Goal: Task Accomplishment & Management: Complete application form

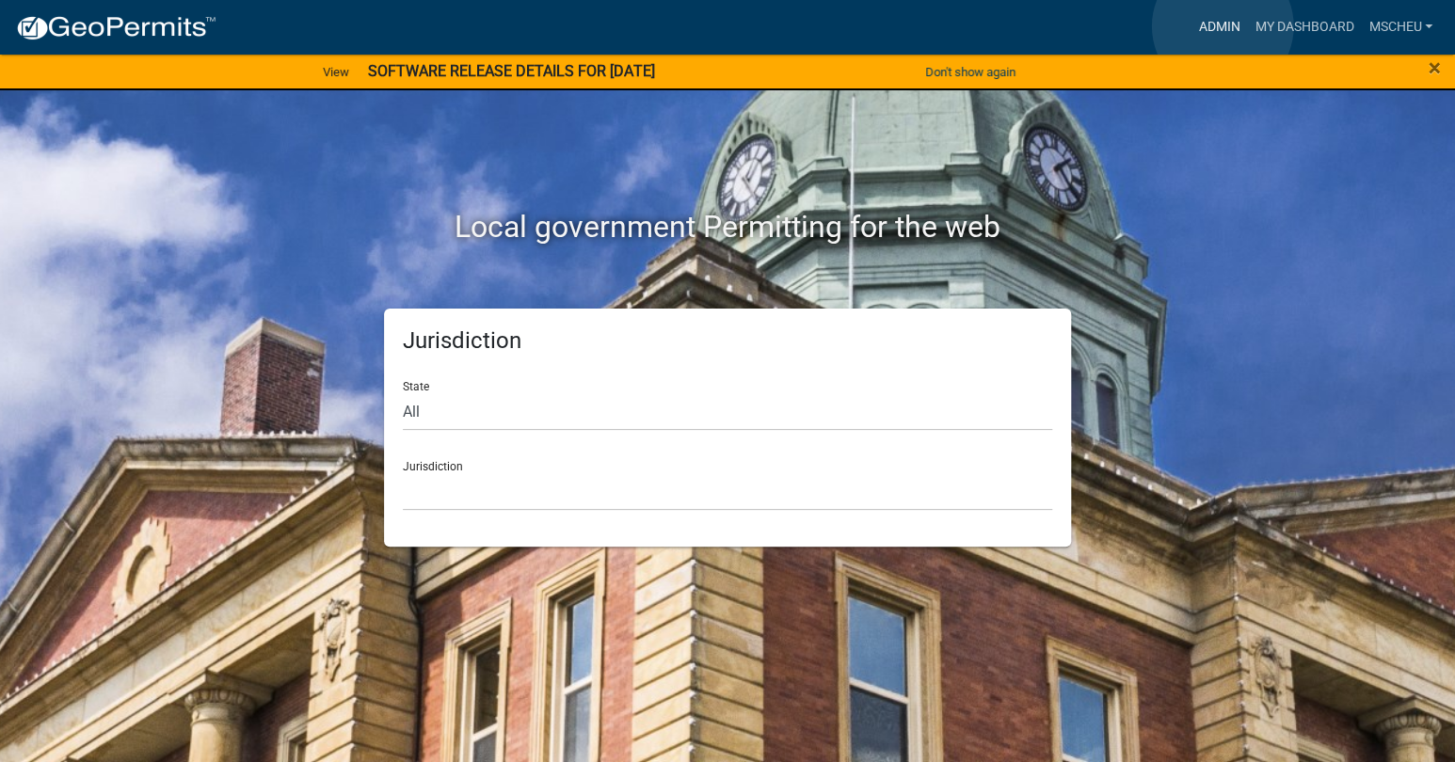
click at [1223, 26] on link "Admin" at bounding box center [1219, 27] width 56 height 36
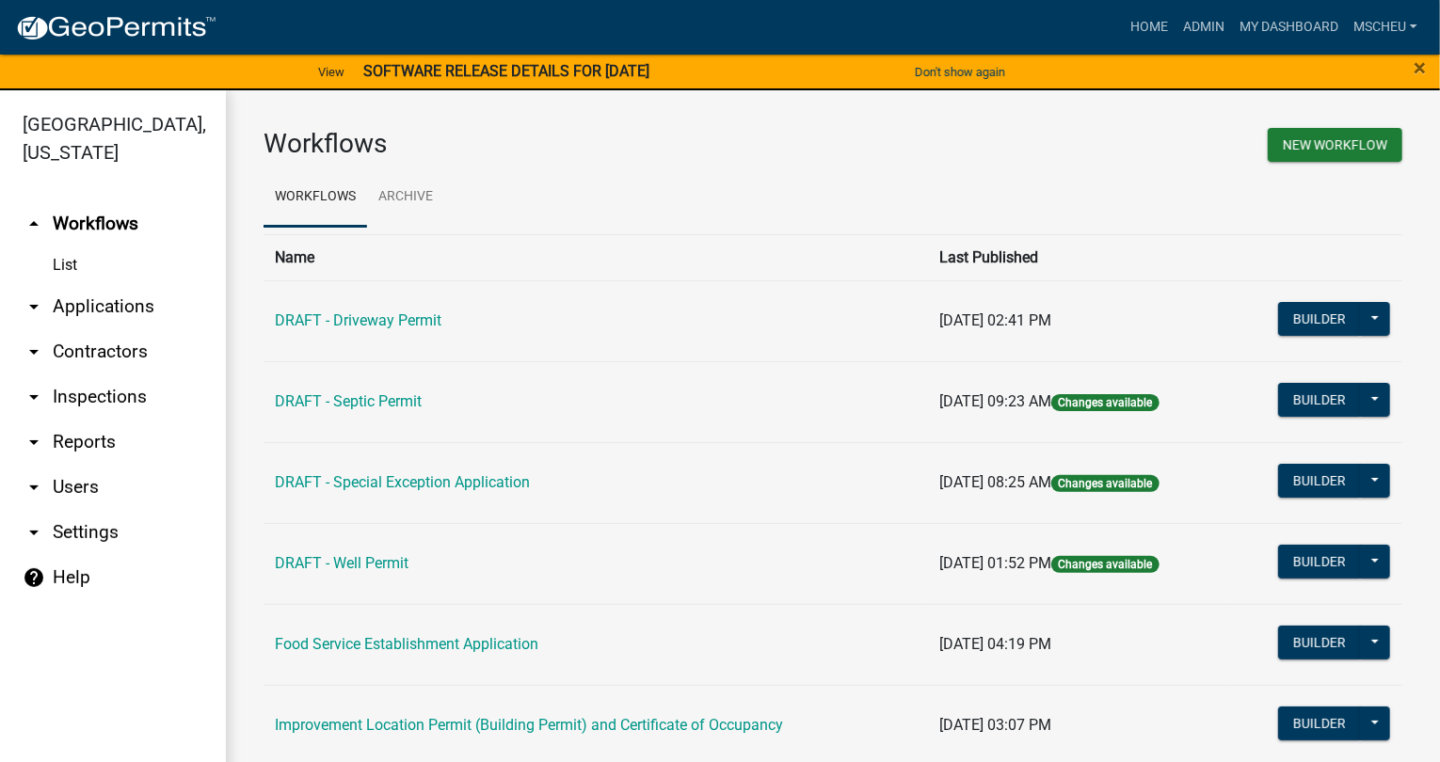
click at [108, 306] on link "arrow_drop_down Applications" at bounding box center [113, 306] width 226 height 45
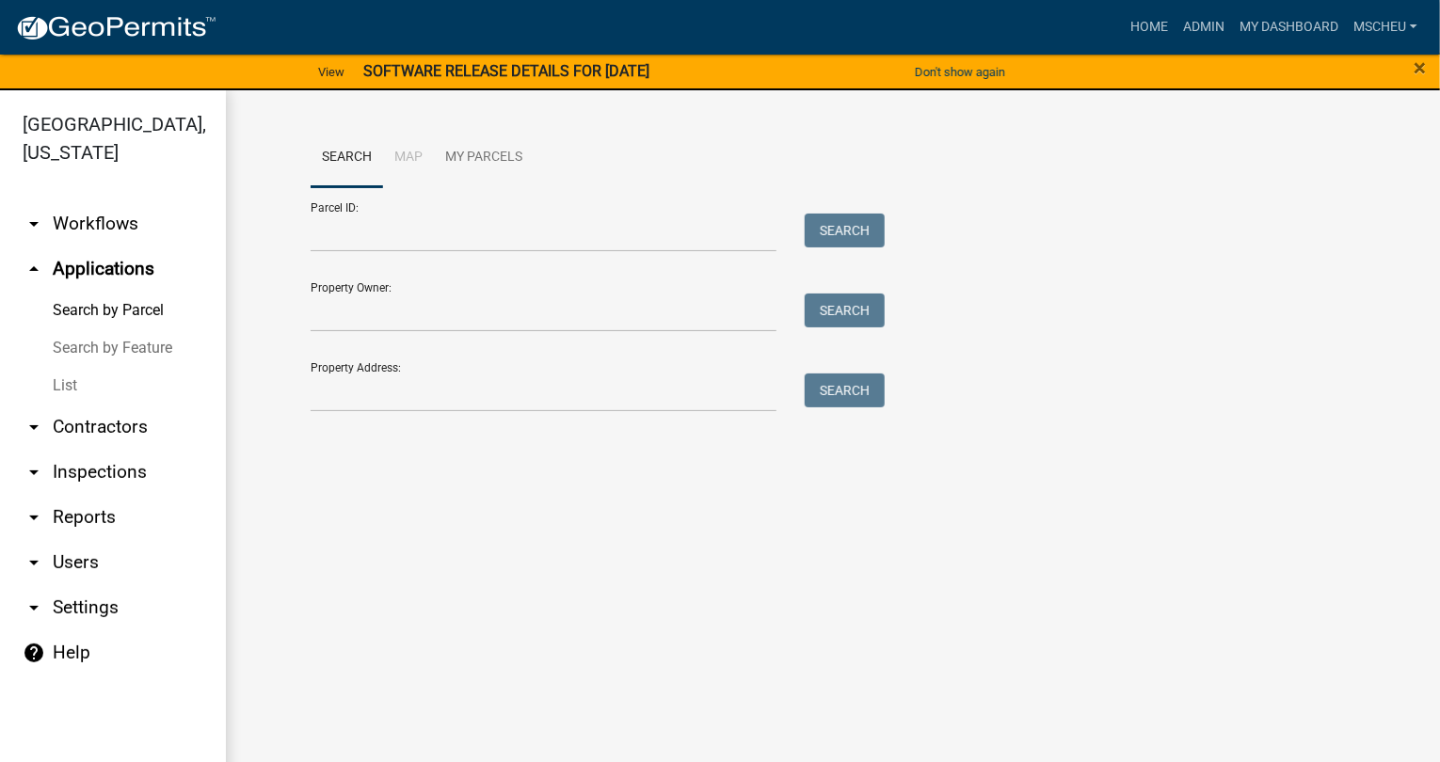
click at [81, 387] on link "List" at bounding box center [113, 386] width 226 height 38
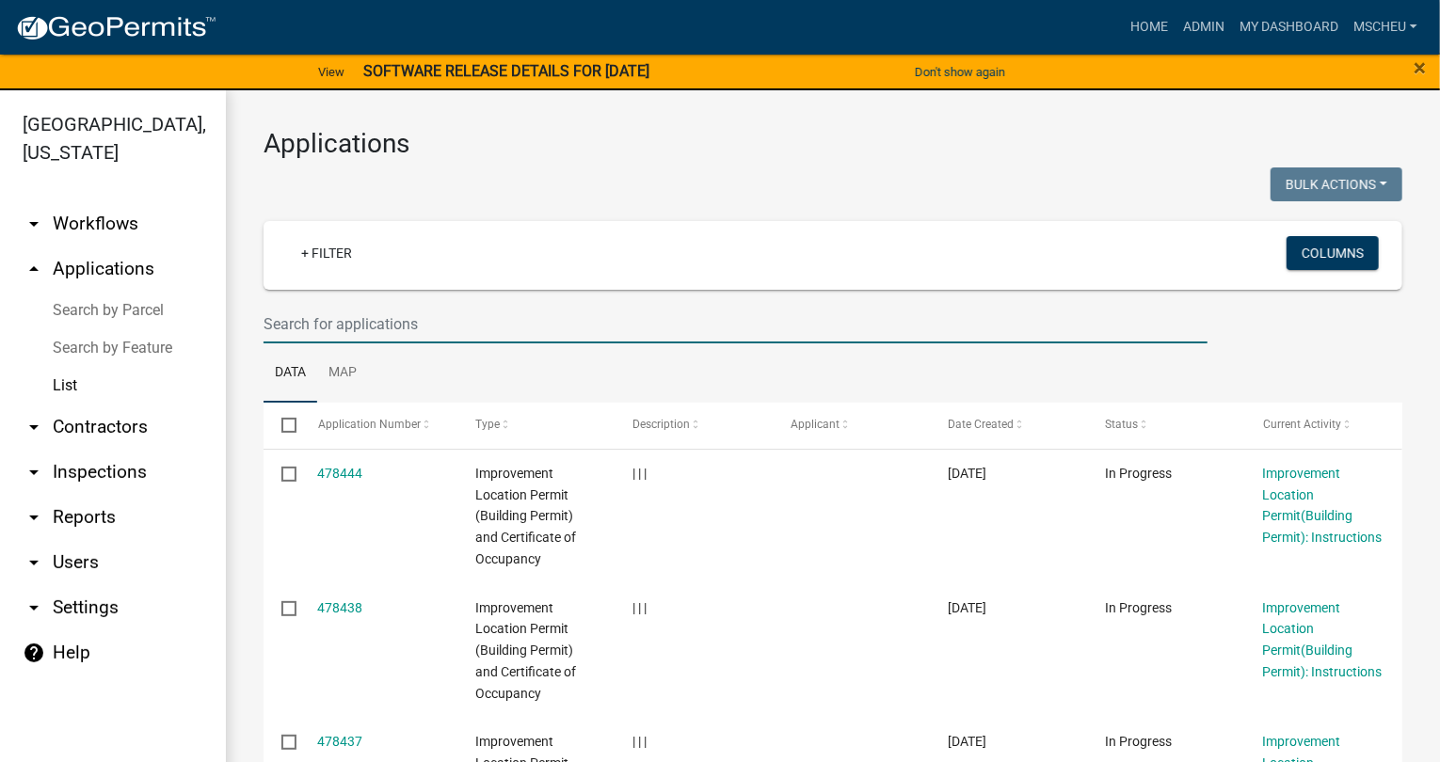
click at [465, 329] on input "text" at bounding box center [736, 324] width 944 height 39
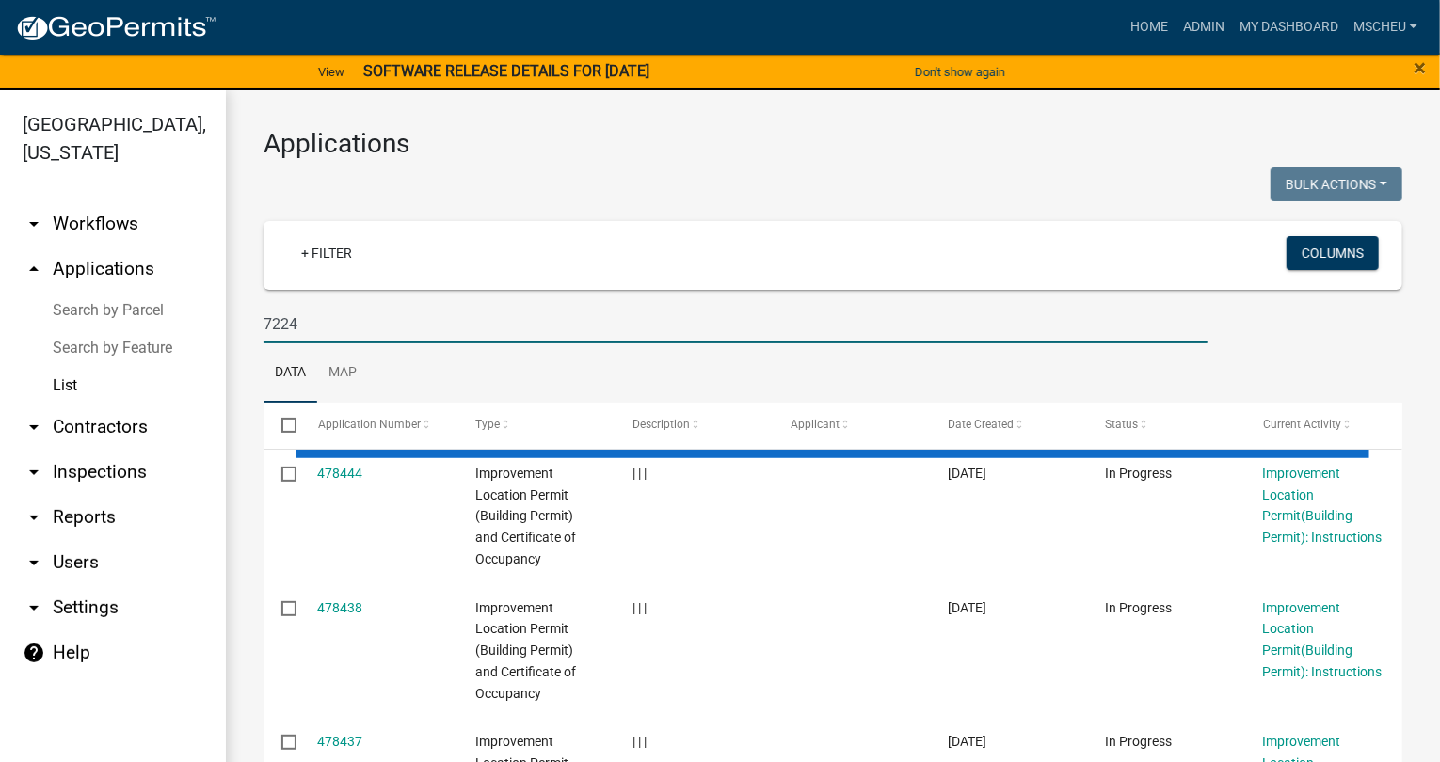
type input "7224"
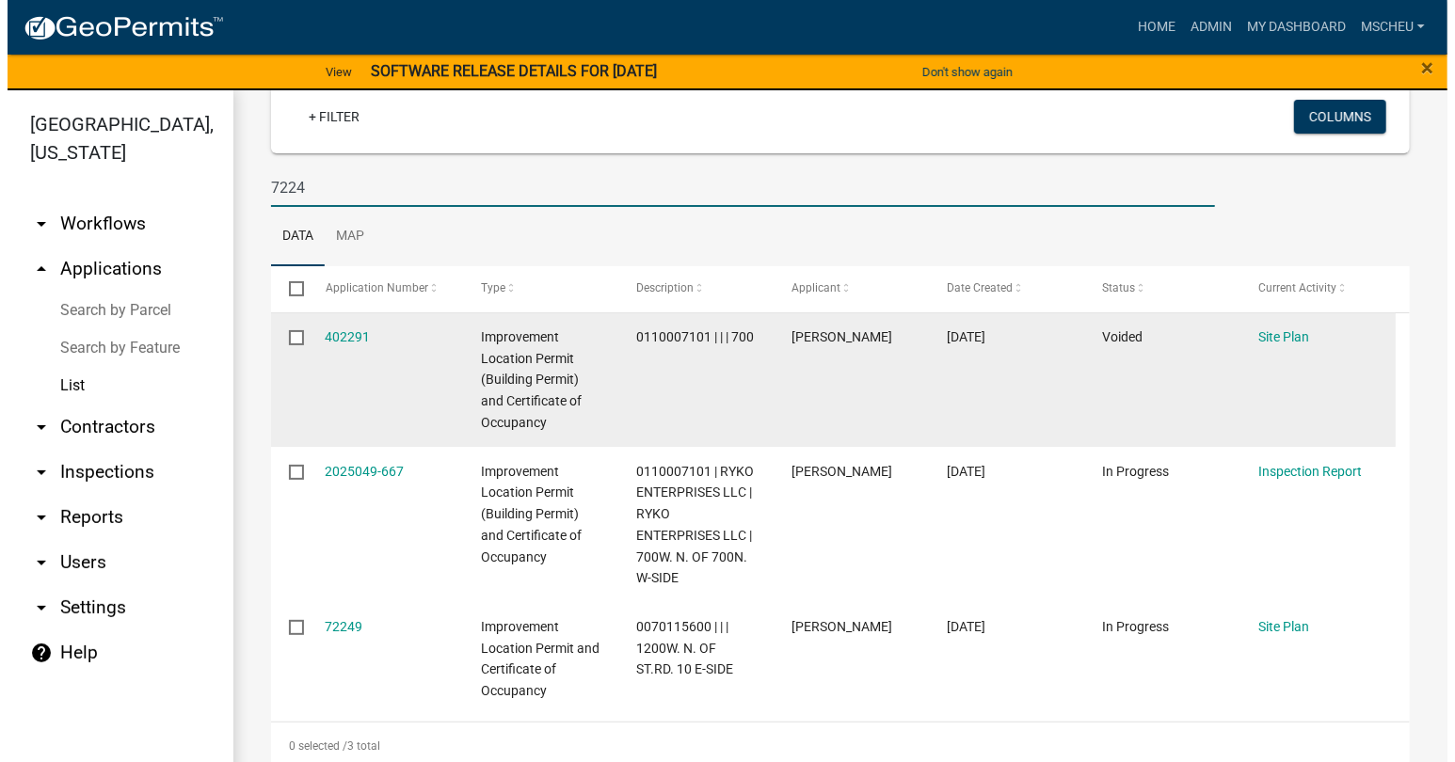
scroll to position [158, 0]
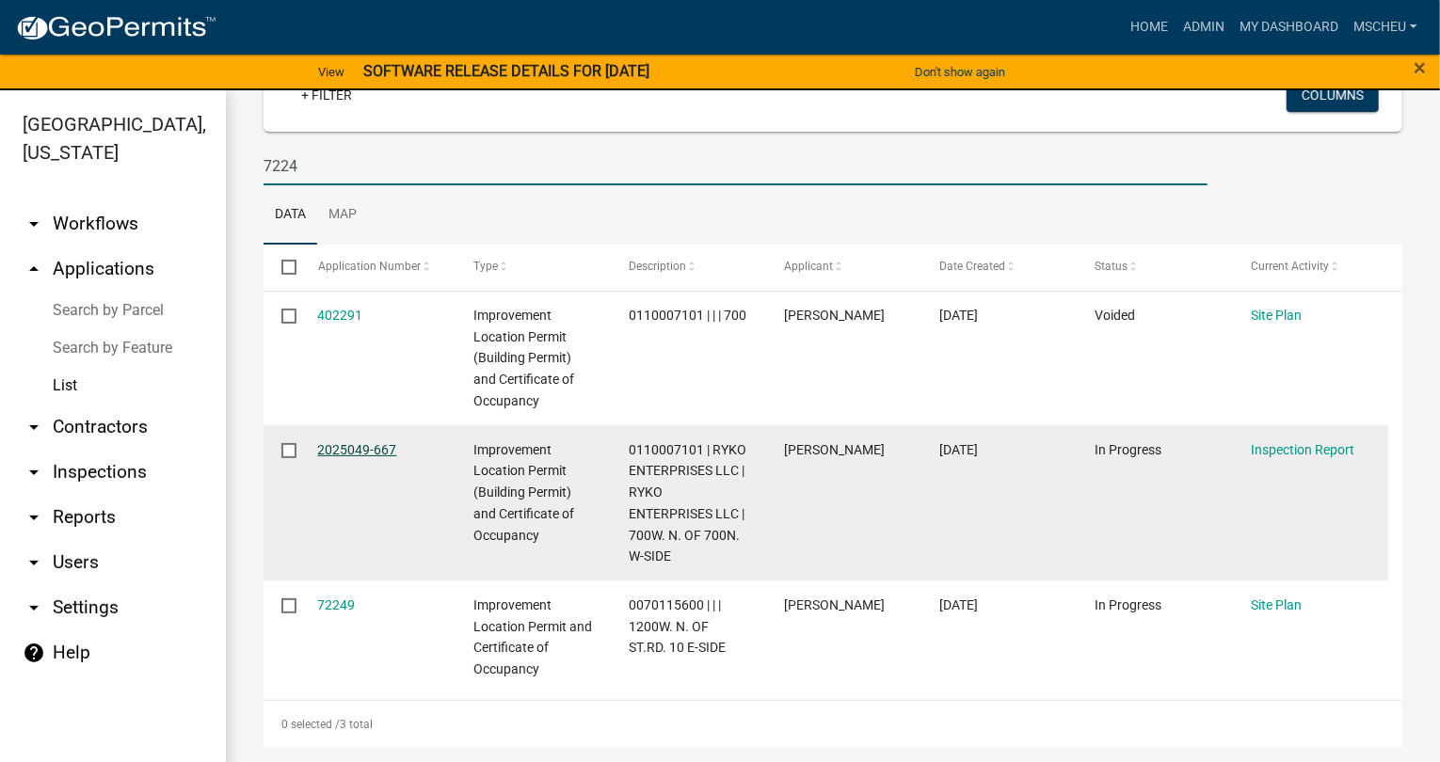
click at [343, 448] on link "2025049-667" at bounding box center [357, 449] width 79 height 15
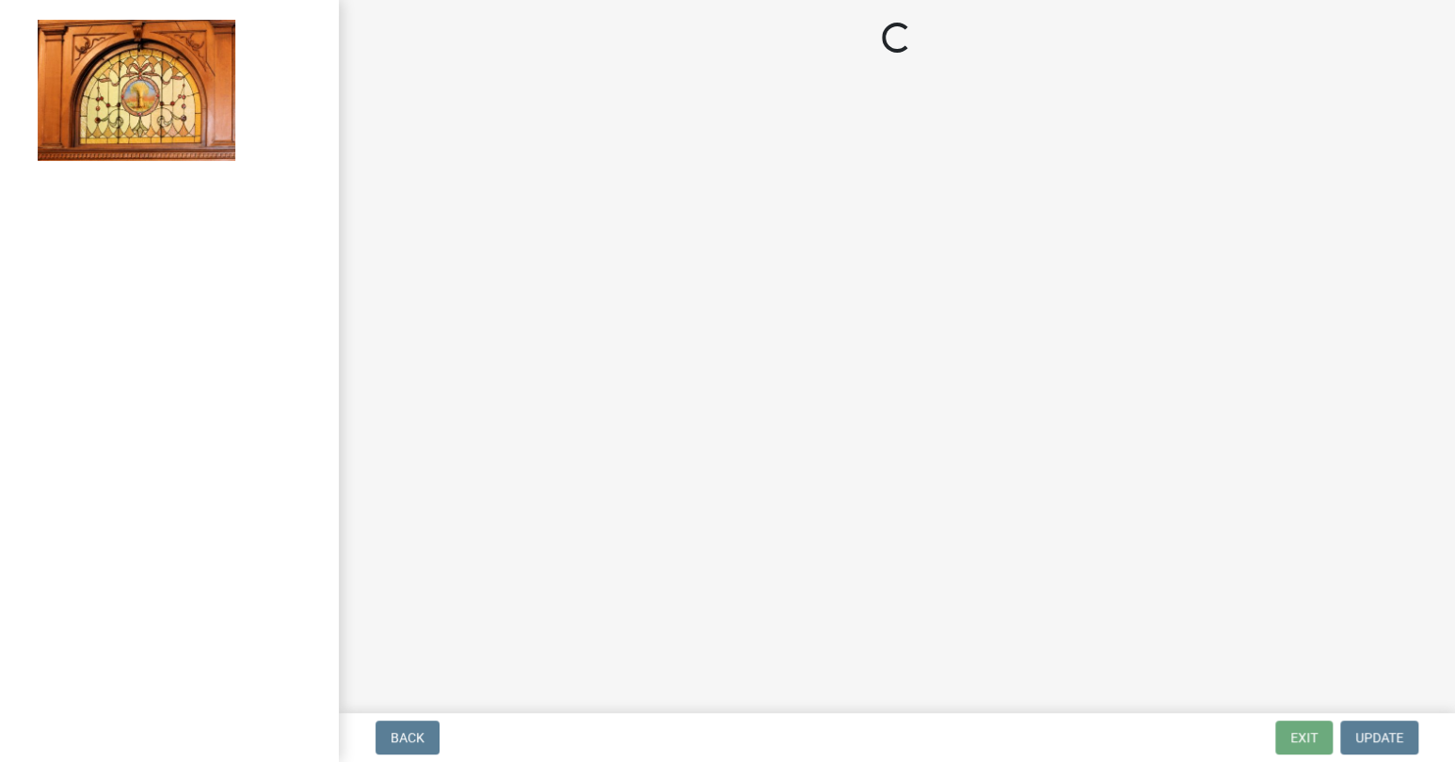
select select "62bb873c-c571-4454-ac8a-8c216551e2a3"
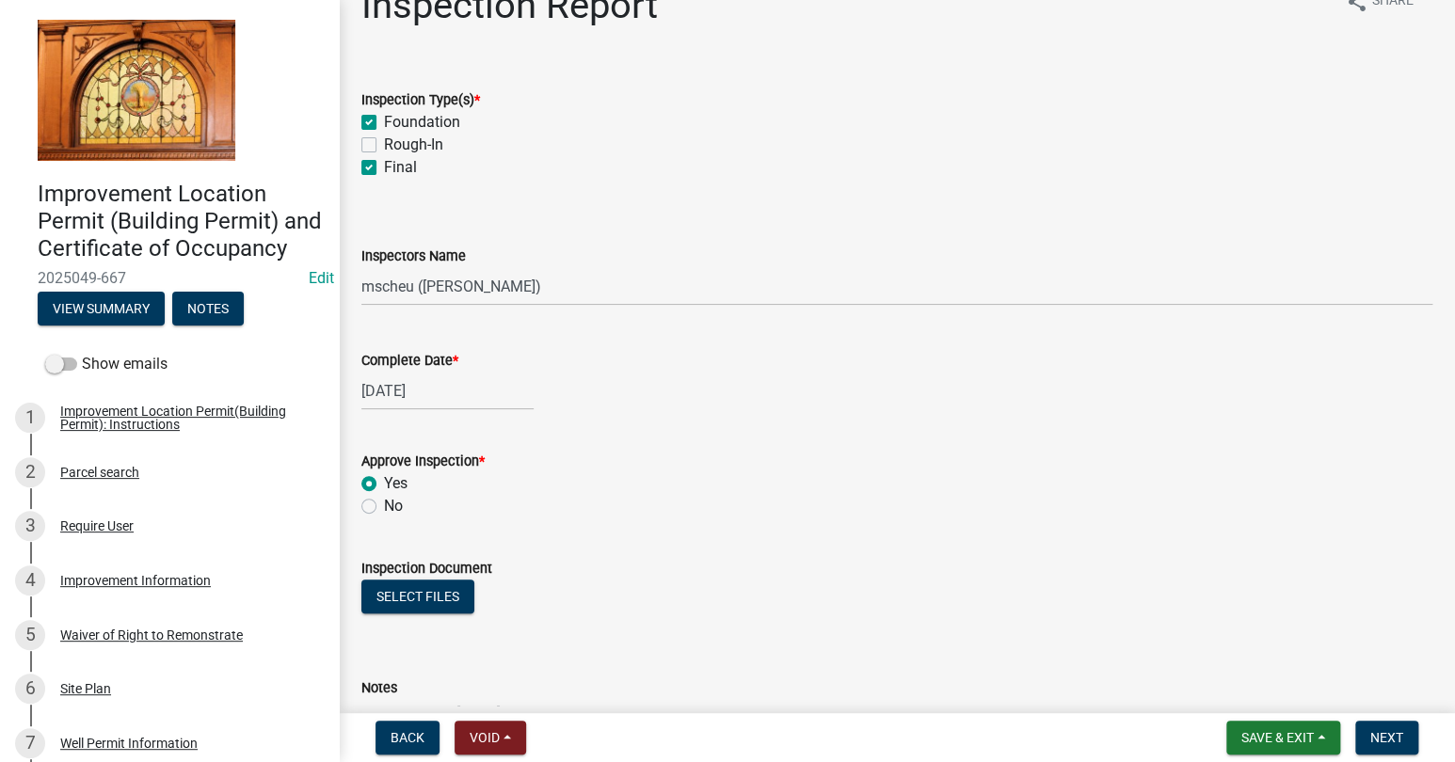
scroll to position [209, 0]
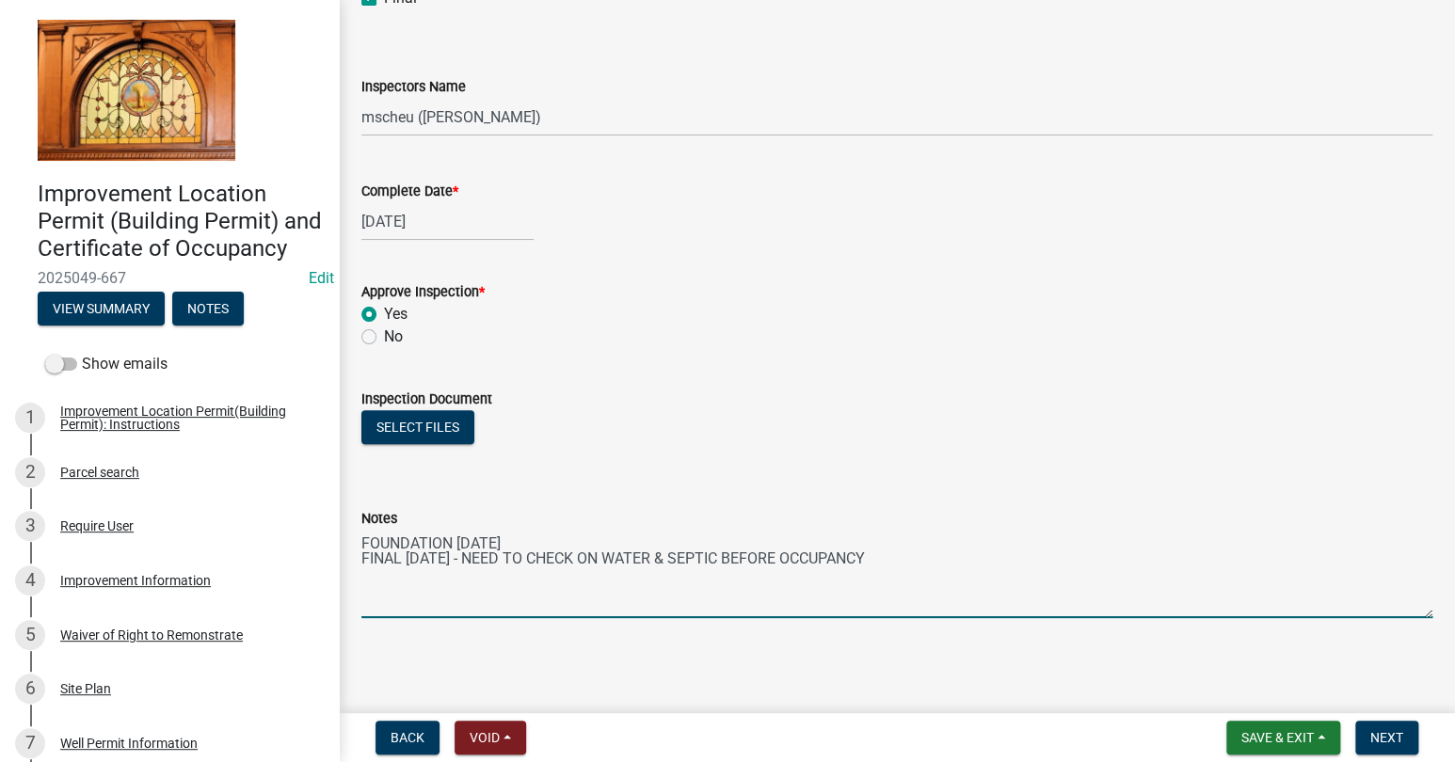
click at [361, 580] on textarea "FOUNDATION [DATE] FINAL [DATE] - NEED TO CHECK ON WATER & SEPTIC BEFORE OCCUPAN…" at bounding box center [896, 574] width 1071 height 88
click at [926, 561] on textarea "FOUNDATION [DATE] FINAL [DATE] - NEED TO CHECK ON WATER & SEPTIC BEFORE OCCUPAN…" at bounding box center [896, 574] width 1071 height 88
type textarea "FOUNDATION [DATE] FINAL [DATE] - NEED TO CHECK ON WATER & SEPTIC BEFORE OCCUPAN…"
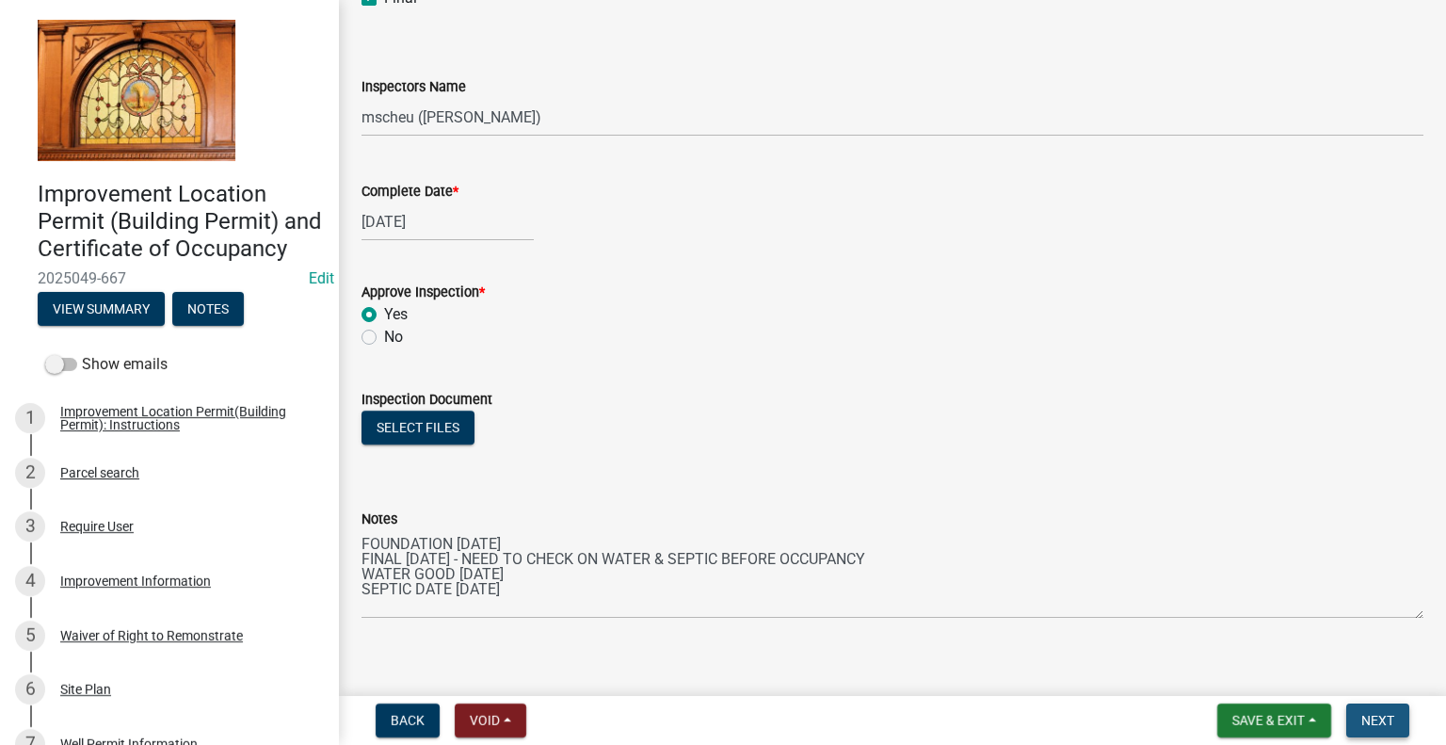
click at [1382, 718] on span "Next" at bounding box center [1377, 720] width 33 height 15
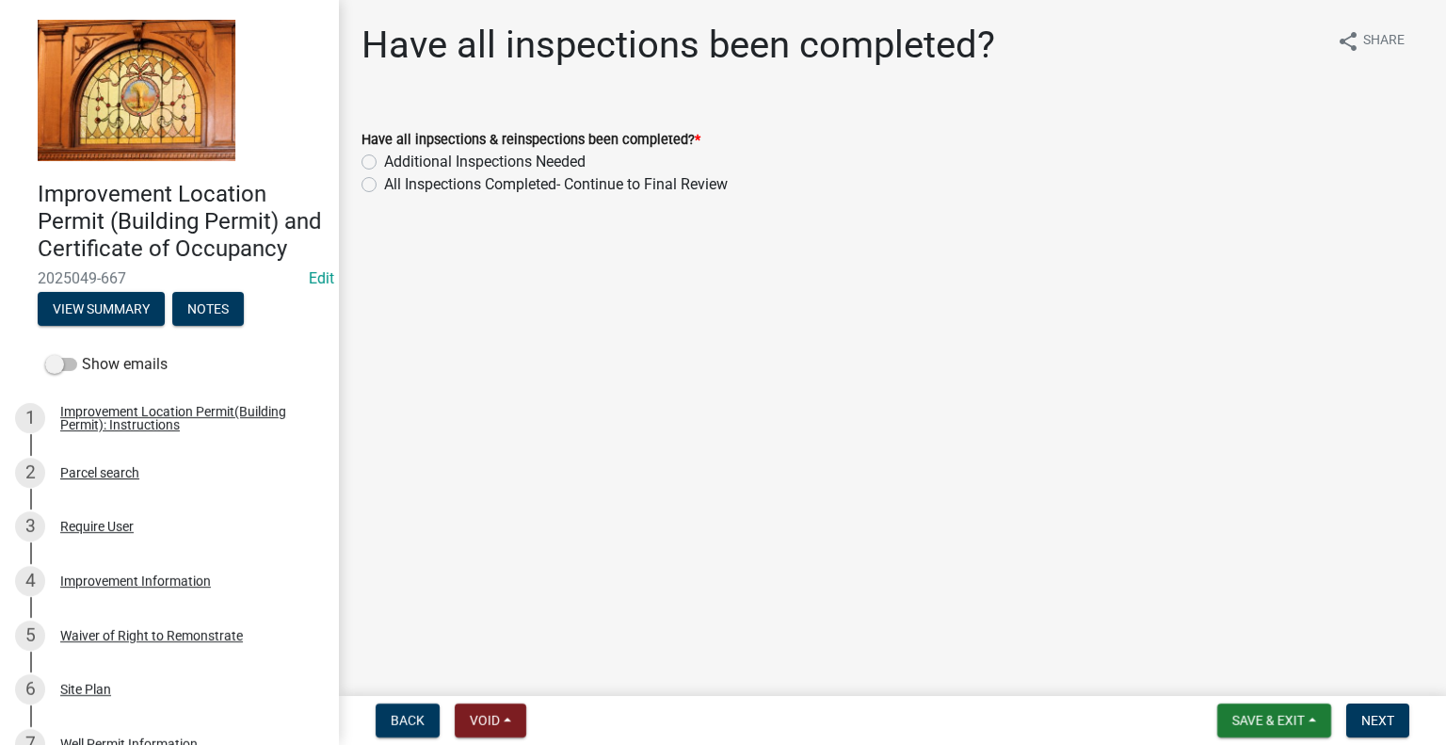
click at [384, 184] on label "All Inspections Completed- Continue to Final Review" at bounding box center [556, 184] width 344 height 23
click at [384, 184] on input "All Inspections Completed- Continue to Final Review" at bounding box center [390, 179] width 12 height 12
radio input "true"
click at [1382, 714] on span "Next" at bounding box center [1377, 720] width 33 height 15
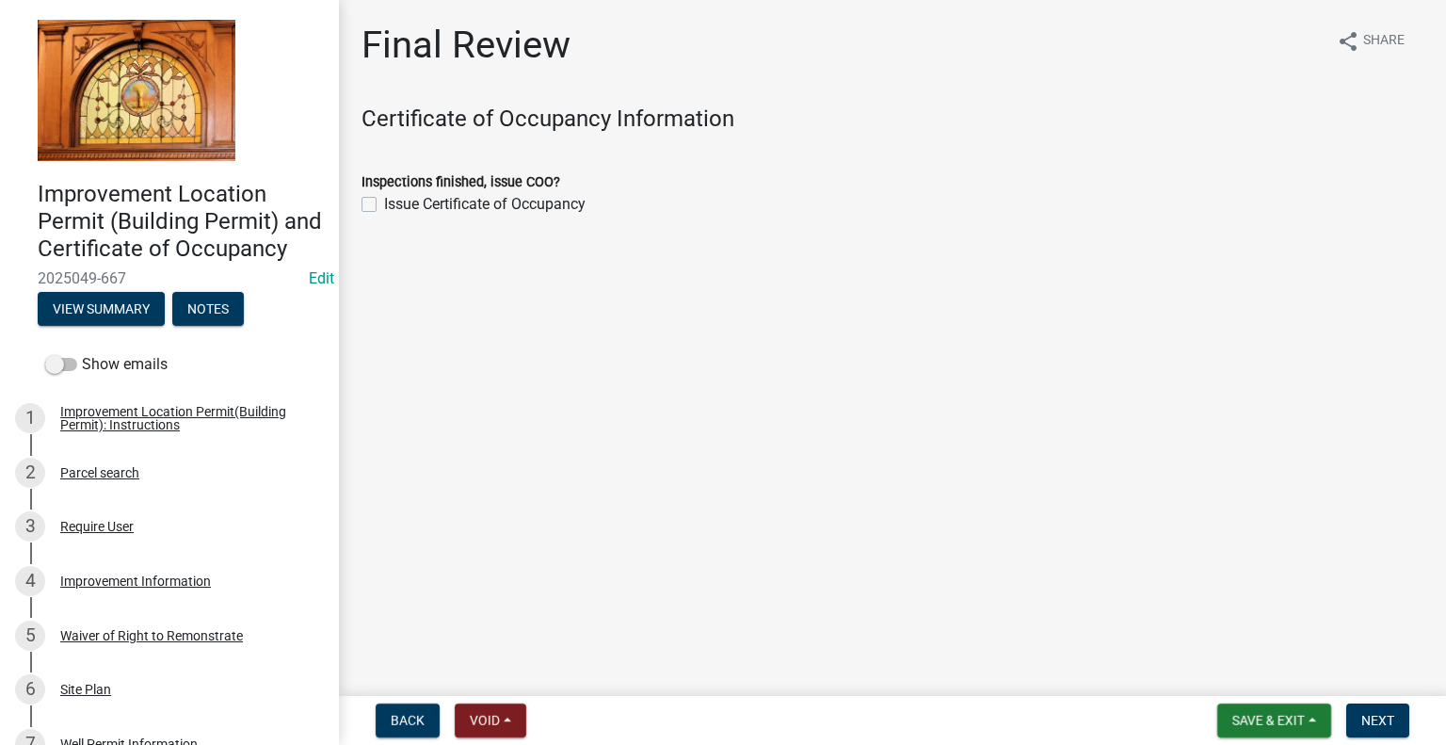
click at [384, 204] on label "Issue Certificate of Occupancy" at bounding box center [484, 204] width 201 height 23
click at [384, 204] on input "Issue Certificate of Occupancy" at bounding box center [390, 199] width 12 height 12
checkbox input "true"
click at [1381, 721] on span "Next" at bounding box center [1377, 720] width 33 height 15
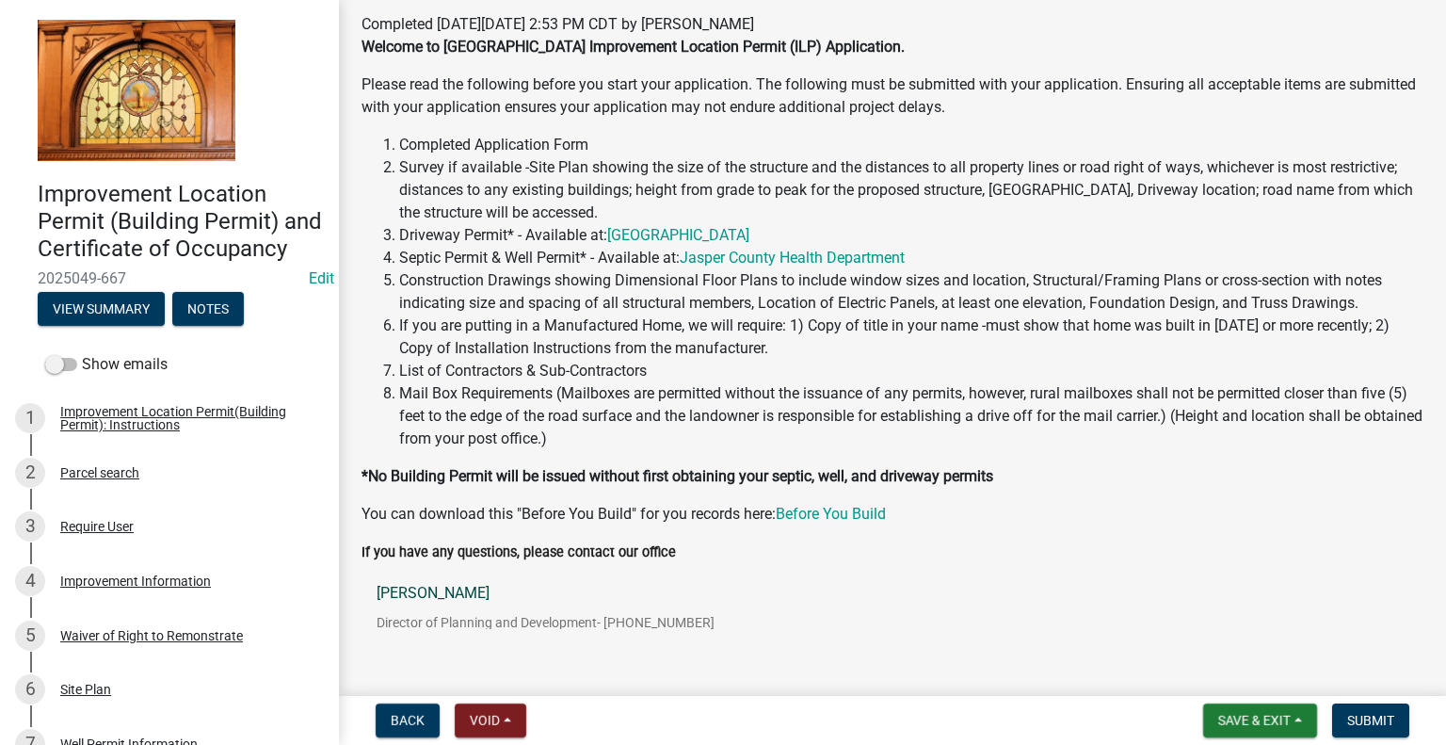
scroll to position [561, 0]
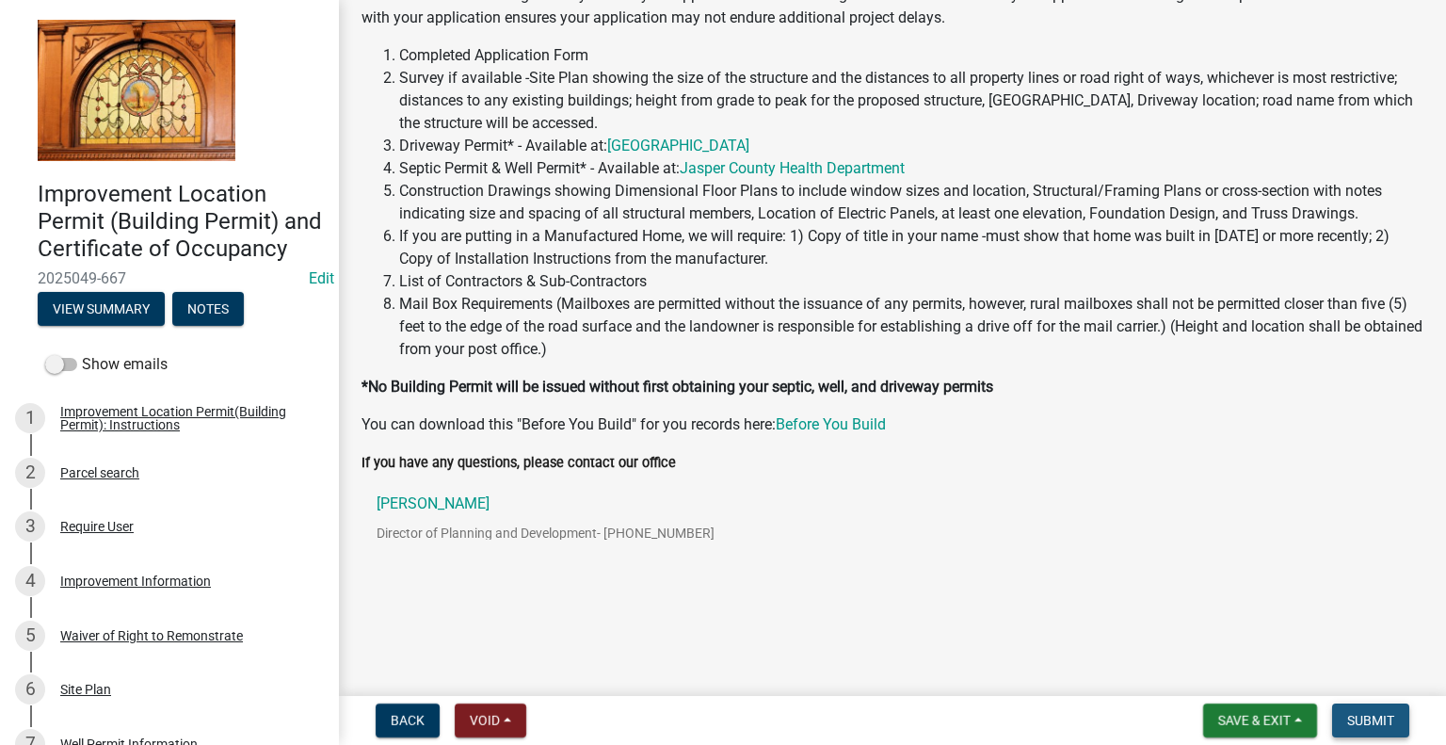
click at [1374, 719] on span "Submit" at bounding box center [1370, 720] width 47 height 15
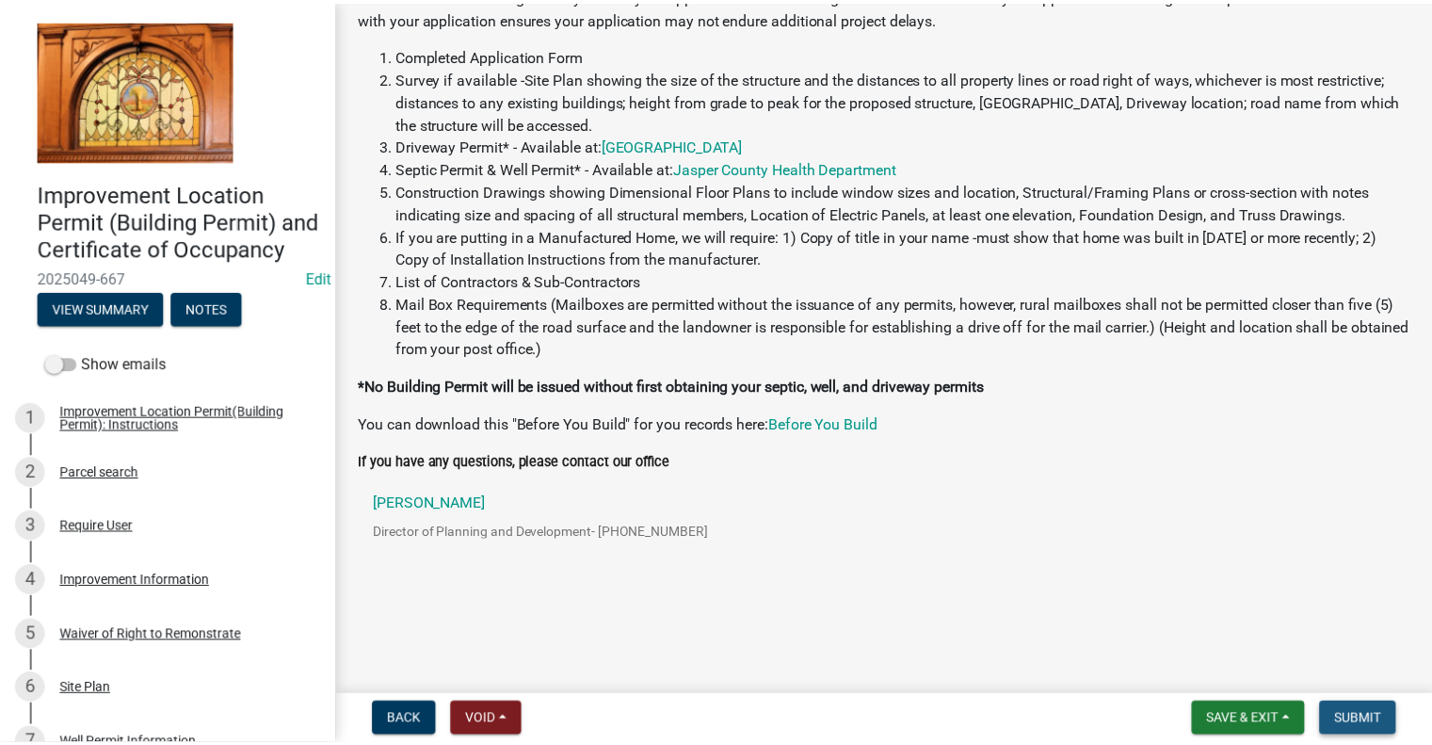
scroll to position [0, 0]
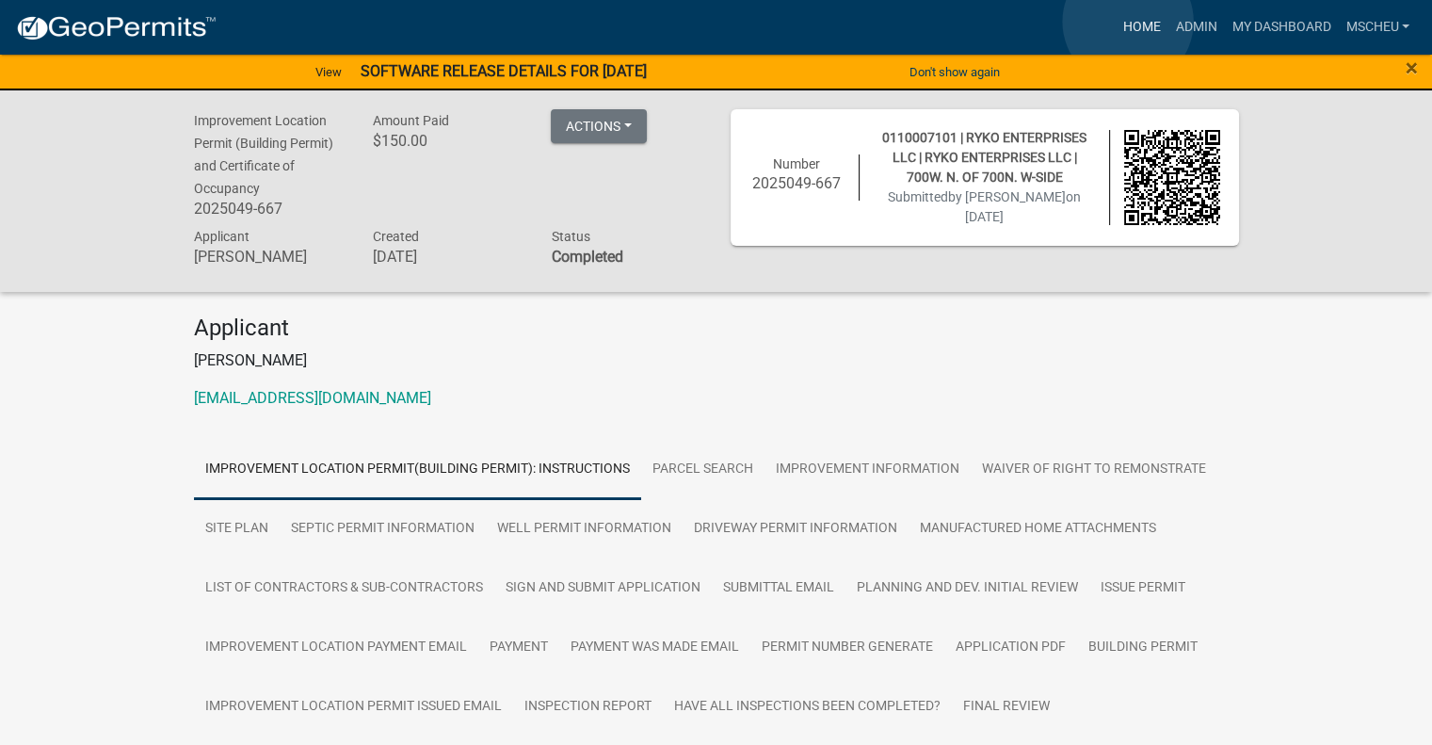
click at [1128, 22] on link "Home" at bounding box center [1140, 27] width 53 height 36
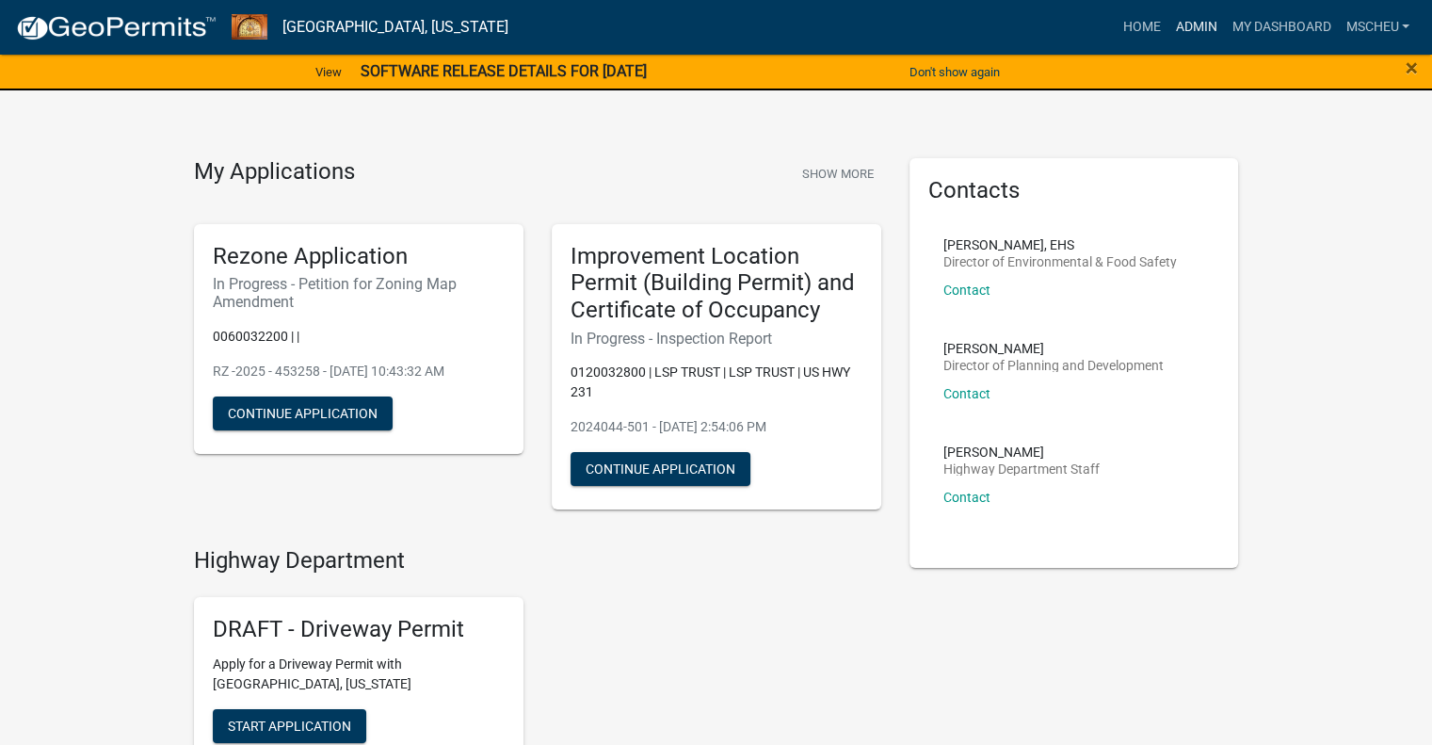
click at [1170, 25] on link "Admin" at bounding box center [1195, 27] width 56 height 36
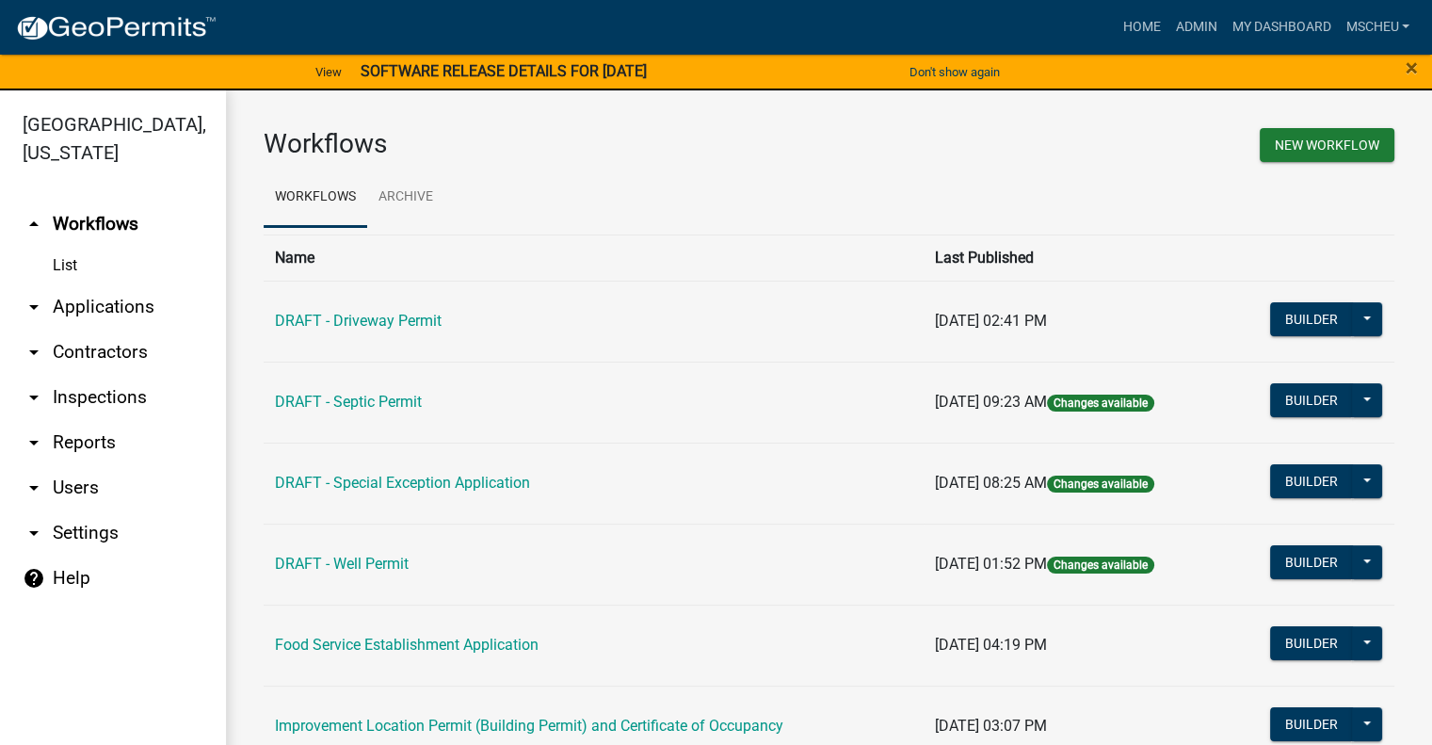
click at [125, 308] on link "arrow_drop_down Applications" at bounding box center [113, 306] width 226 height 45
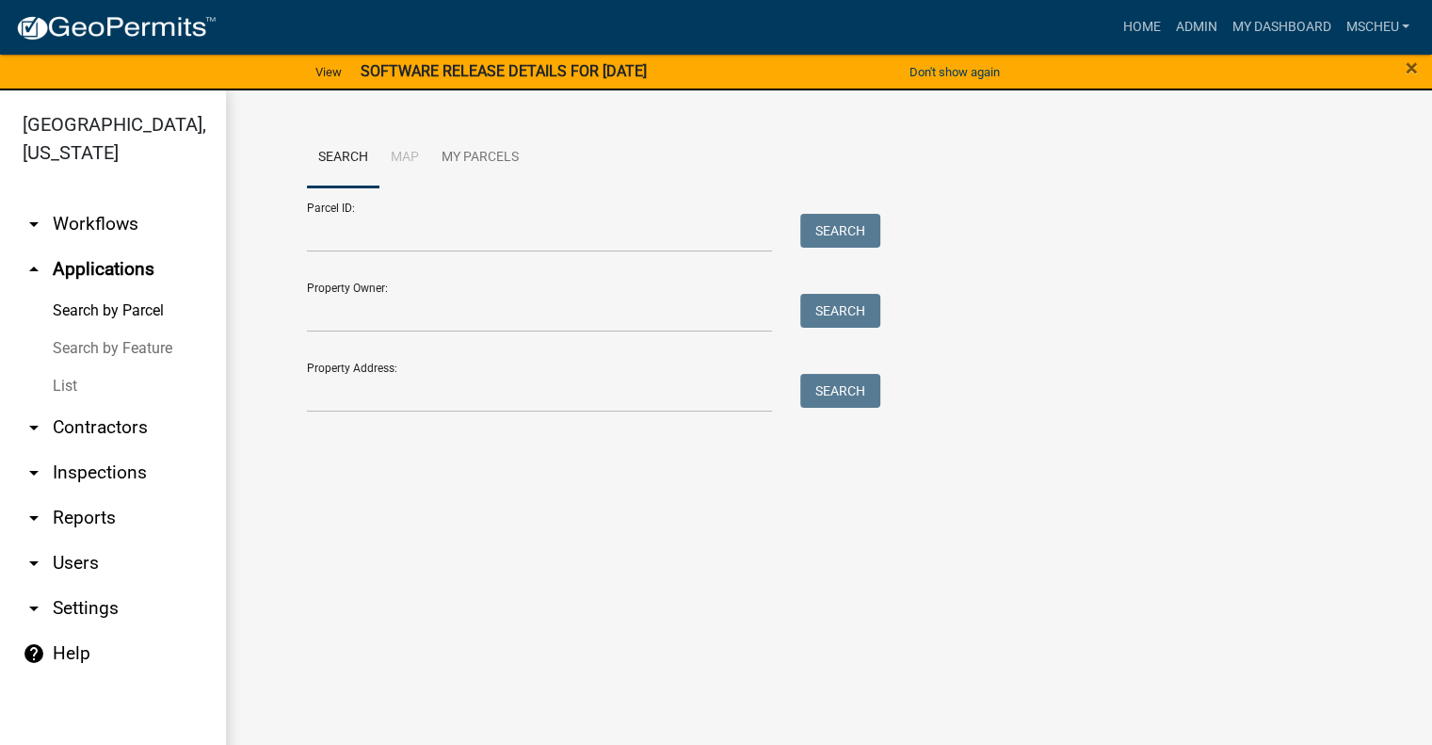
click at [72, 387] on link "List" at bounding box center [113, 386] width 226 height 38
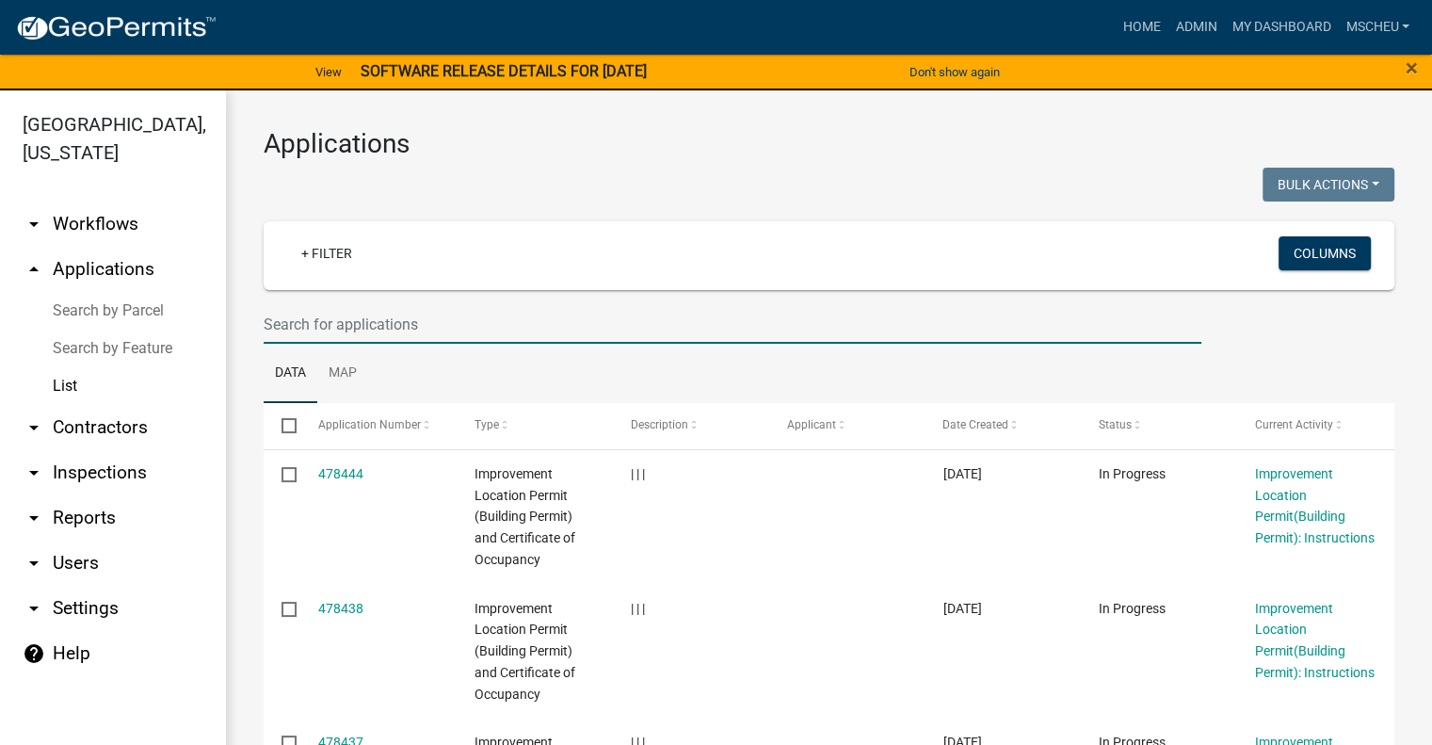
click at [425, 325] on input "text" at bounding box center [733, 324] width 938 height 39
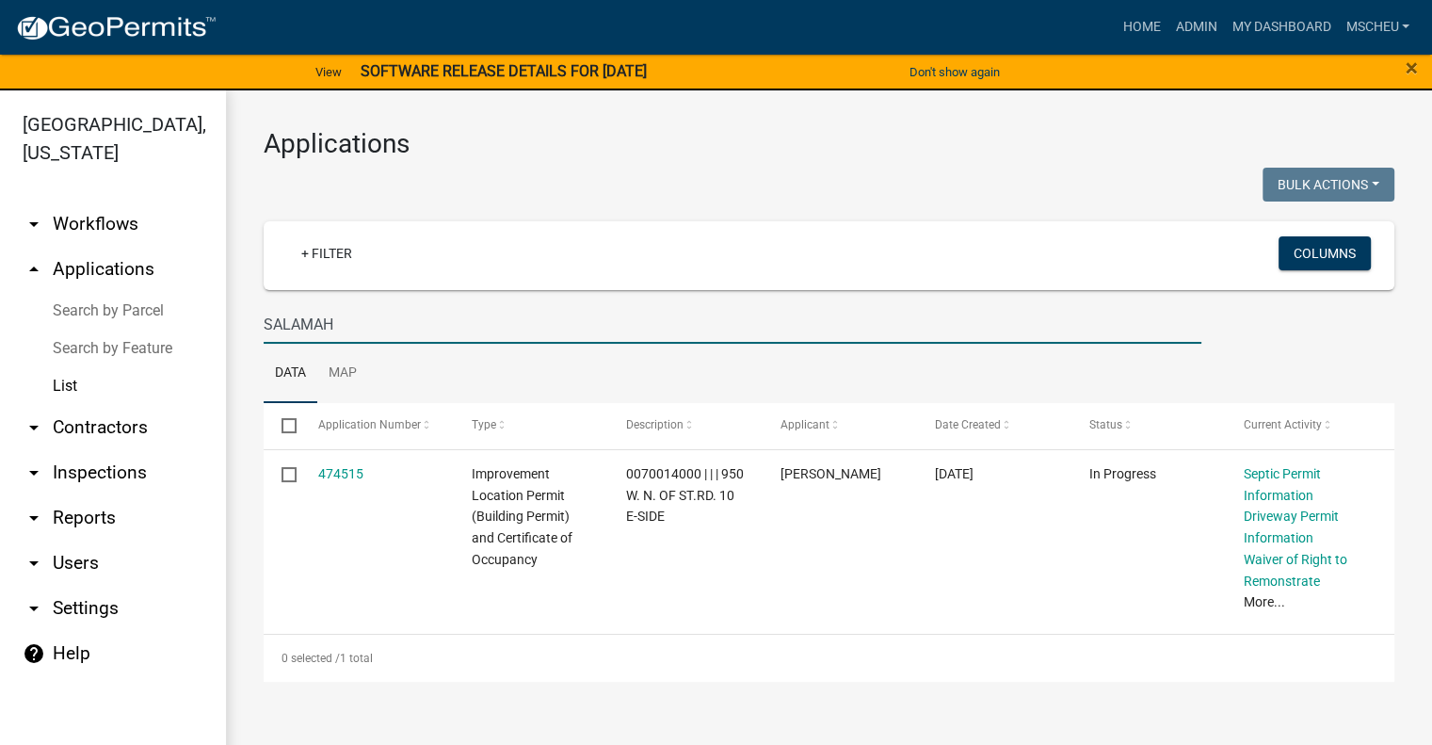
drag, startPoint x: 370, startPoint y: 323, endPoint x: 123, endPoint y: 344, distance: 247.5
click at [123, 344] on div "[GEOGRAPHIC_DATA], [US_STATE] arrow_drop_down Workflows List arrow_drop_up Appl…" at bounding box center [716, 428] width 1432 height 677
type input "KONTOL"
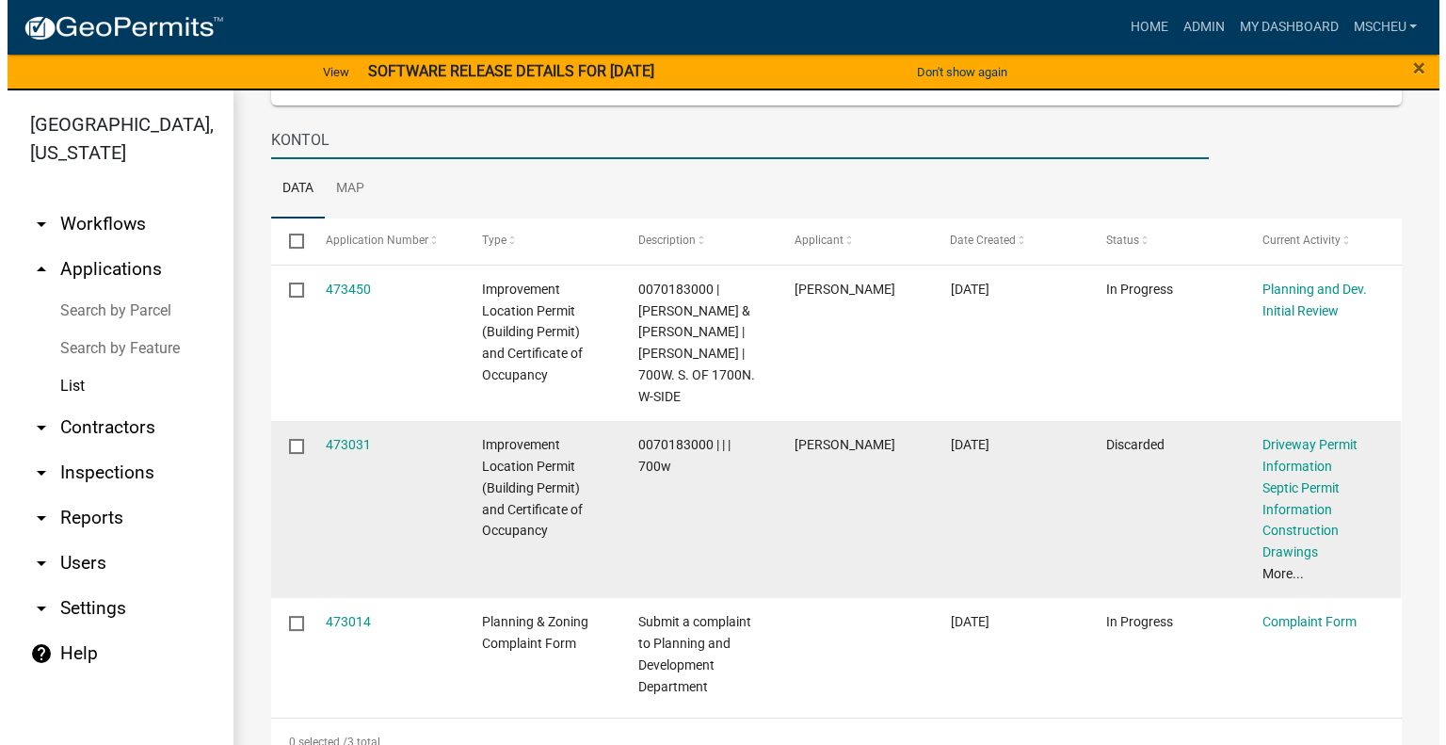
scroll to position [188, 0]
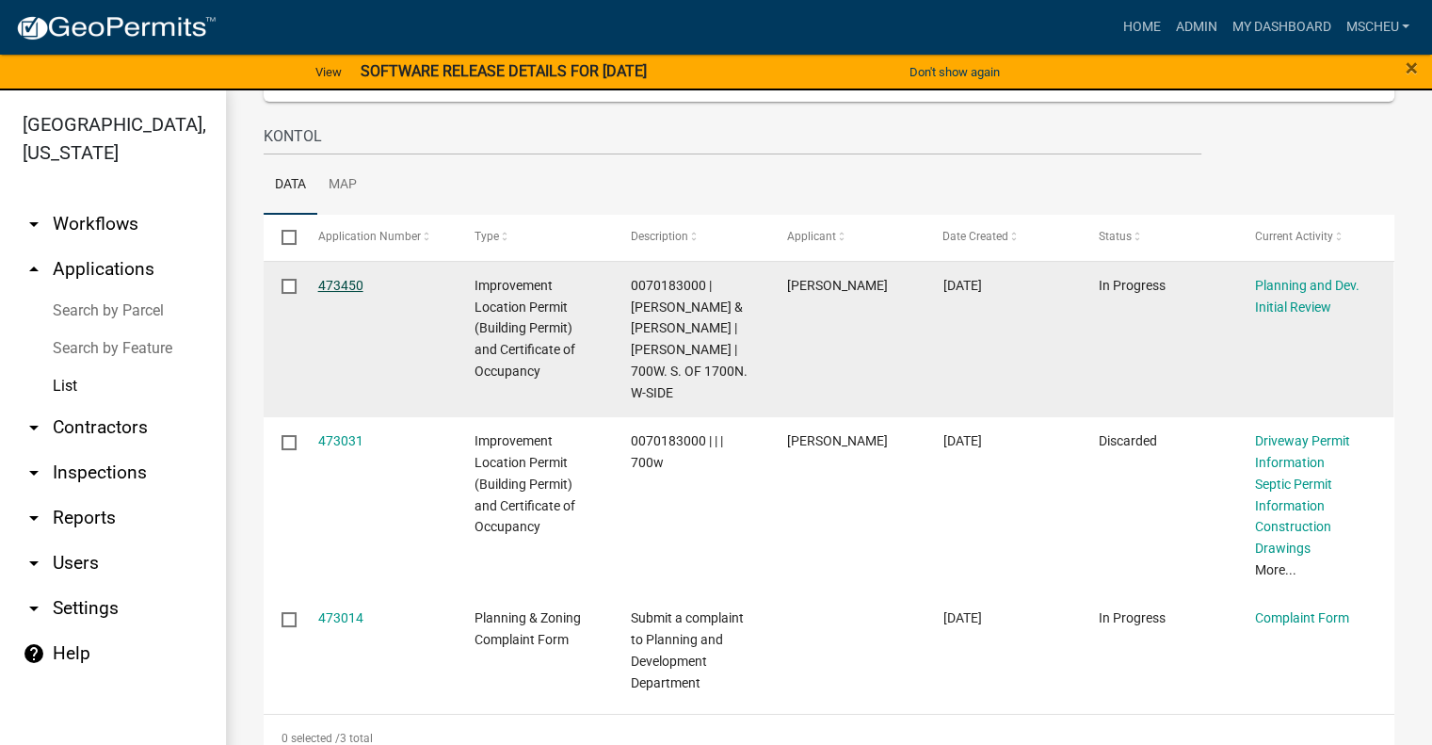
click at [344, 279] on link "473450" at bounding box center [340, 285] width 45 height 15
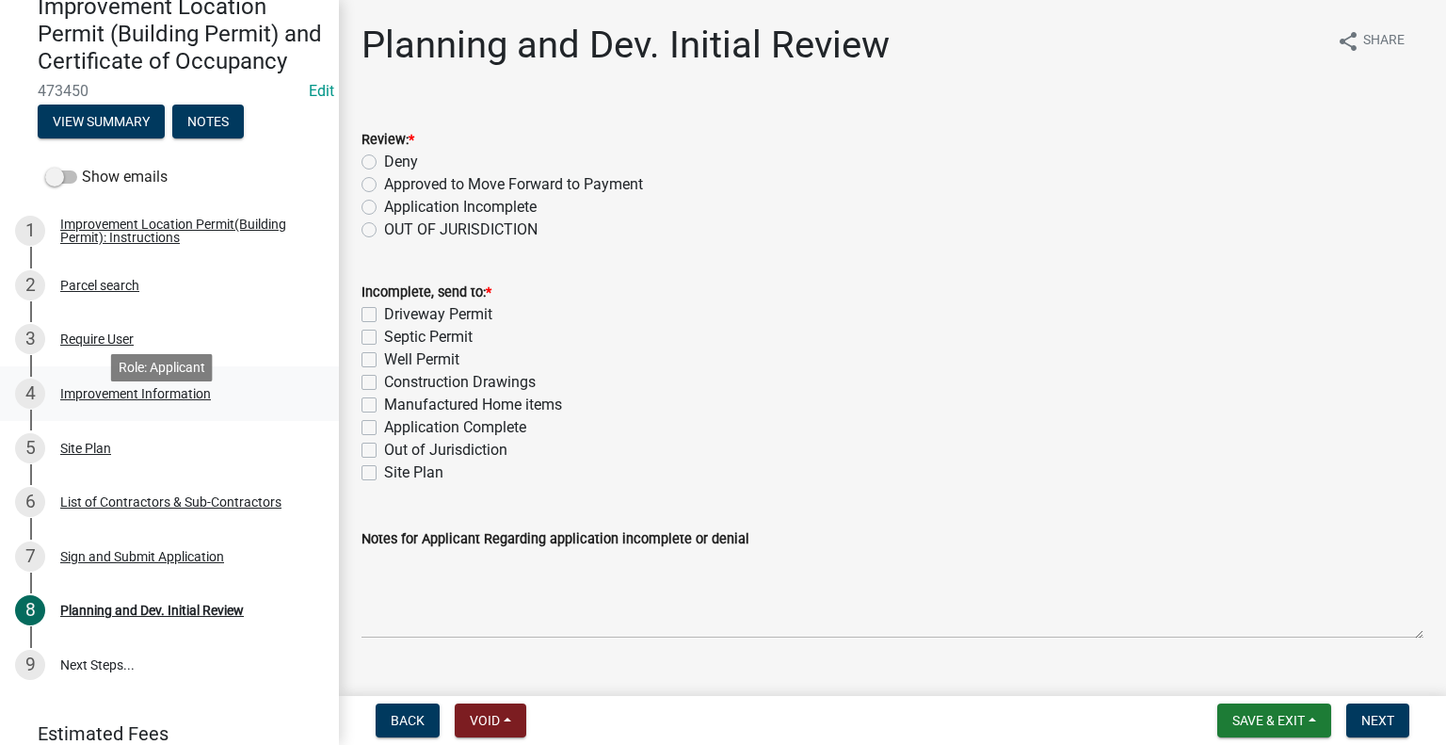
scroll to position [188, 0]
click at [88, 454] on div "Site Plan" at bounding box center [85, 447] width 51 height 13
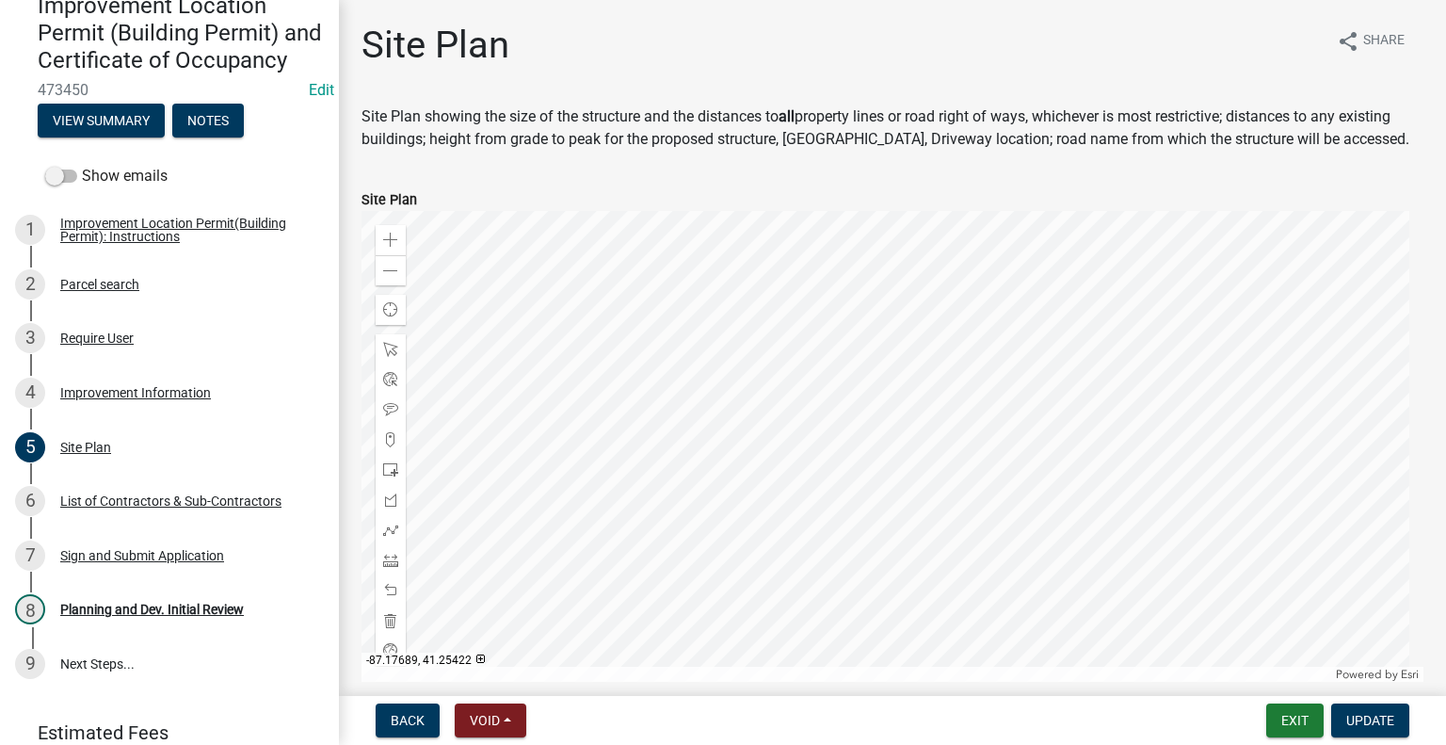
scroll to position [428, 0]
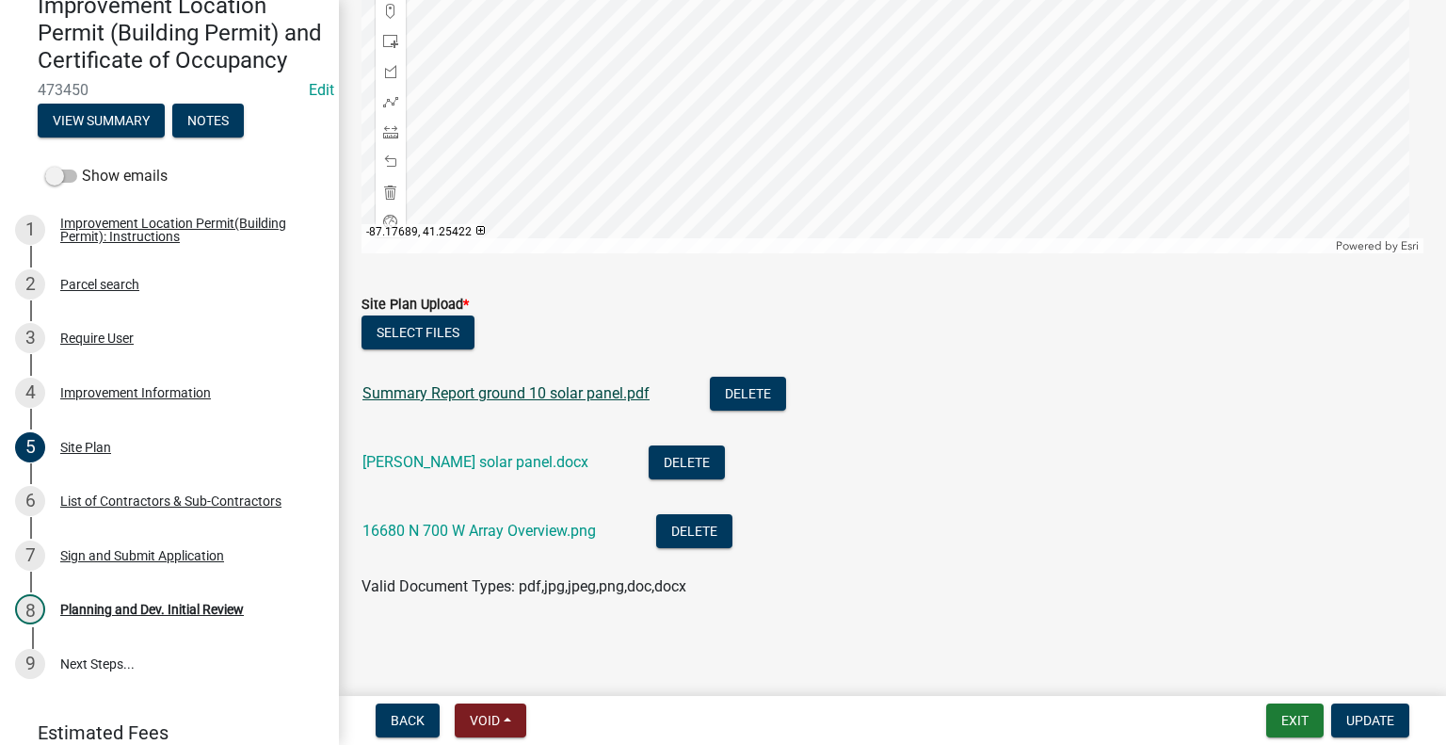
click at [540, 396] on link "Summary Report ground 10 solar panel.pdf" at bounding box center [505, 393] width 287 height 18
click at [475, 529] on link "16680 N 700 W Array Overview.png" at bounding box center [478, 530] width 233 height 18
click at [501, 461] on link "[PERSON_NAME] solar panel.docx" at bounding box center [475, 462] width 226 height 18
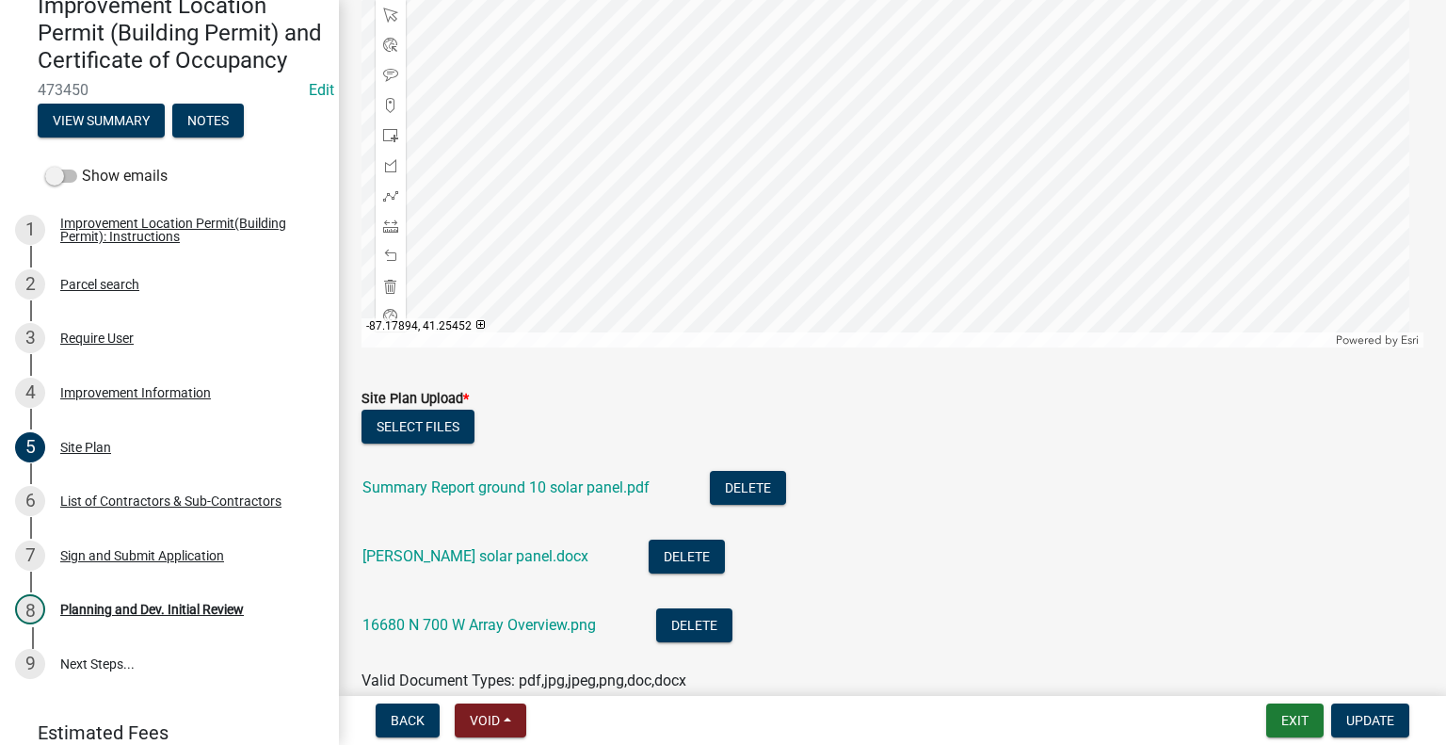
scroll to position [146, 0]
